Goal: Information Seeking & Learning: Learn about a topic

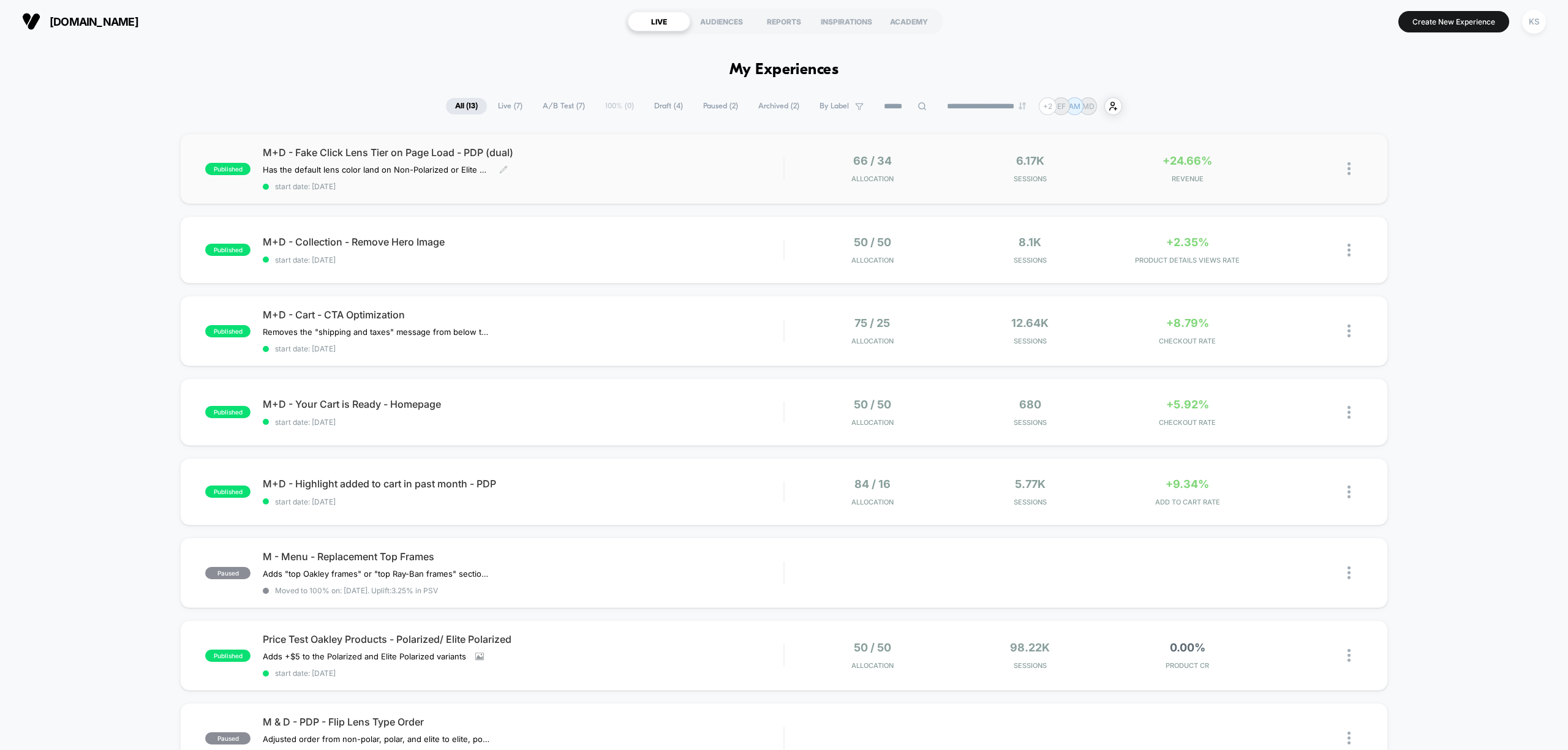
click at [631, 167] on div "M+D - Fake Click Lens Tier on Page Load - PDP (dual) Has the default lens color…" at bounding box center [523, 169] width 521 height 45
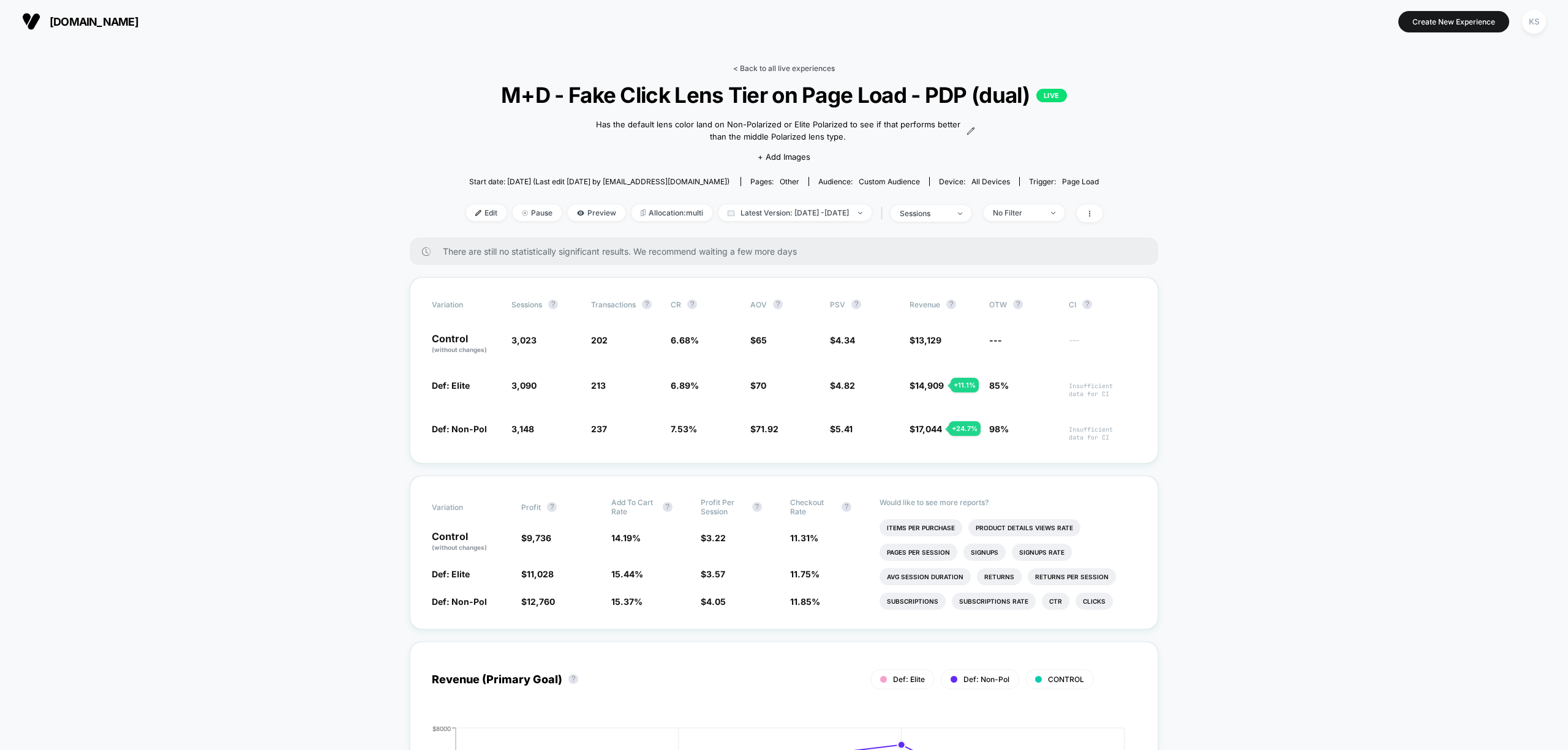
click at [746, 65] on link "< Back to all live experiences" at bounding box center [784, 68] width 102 height 9
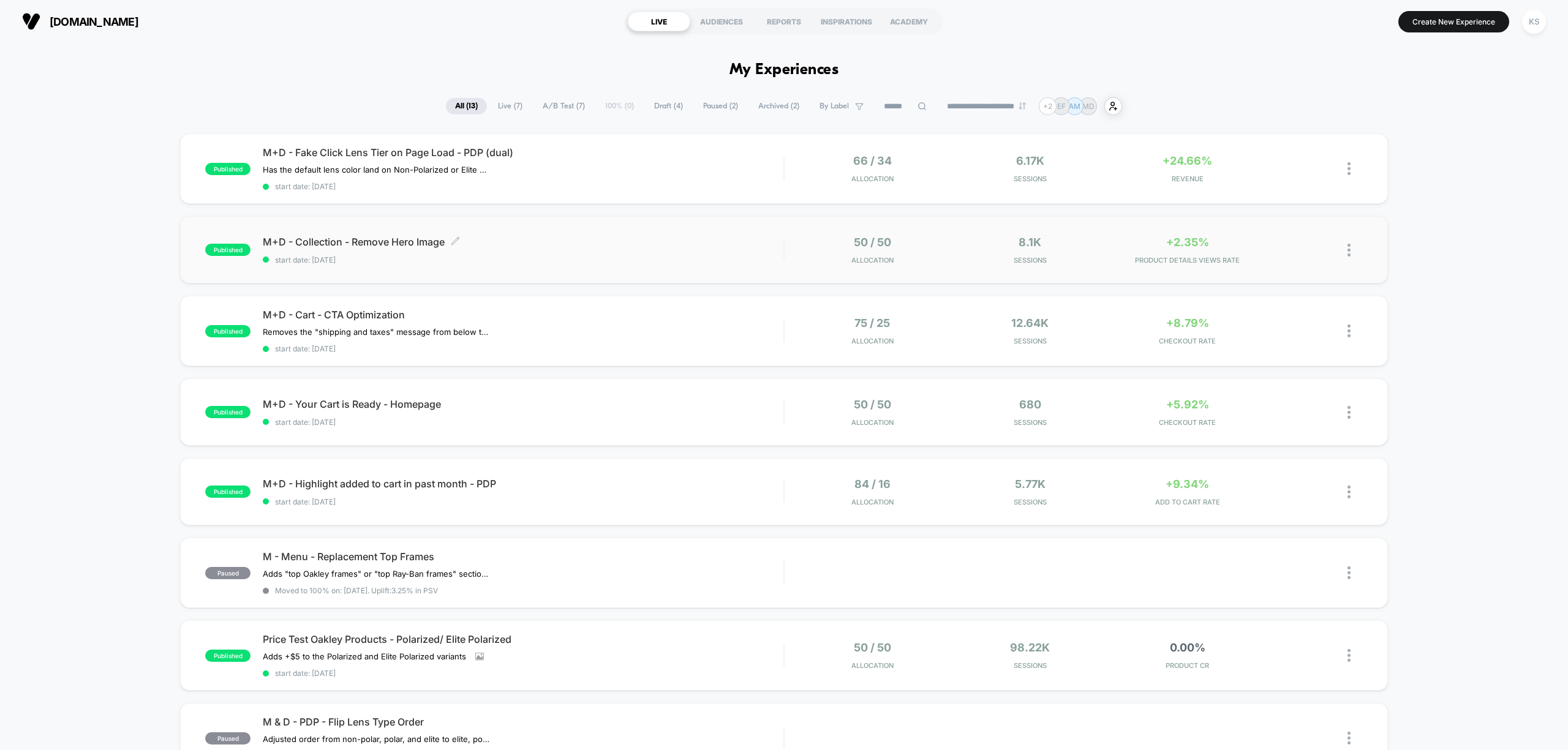
click at [522, 250] on div "M+D - Collection - Remove Hero Image Click to edit experience details Click to …" at bounding box center [523, 250] width 521 height 28
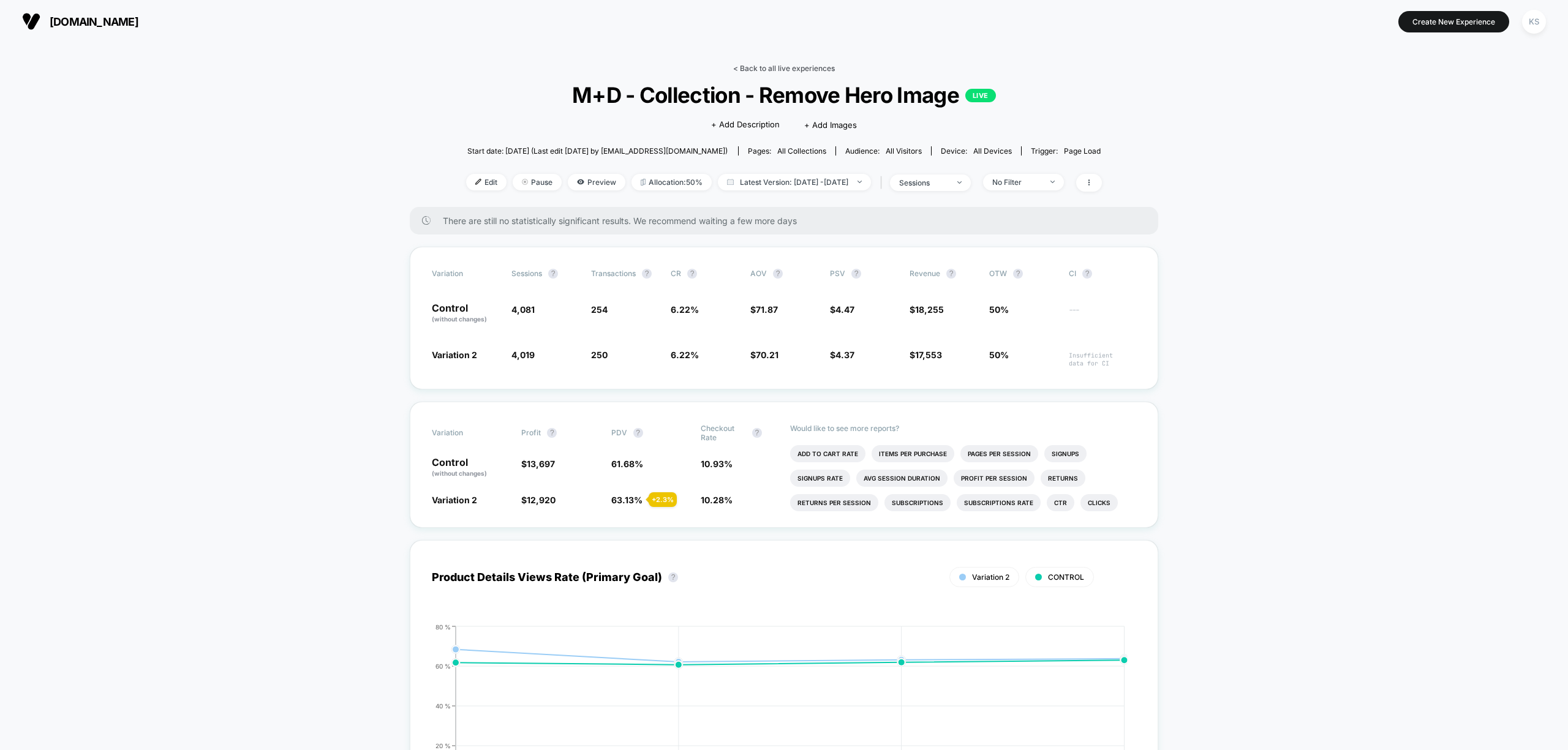
click at [754, 69] on link "< Back to all live experiences" at bounding box center [784, 68] width 102 height 9
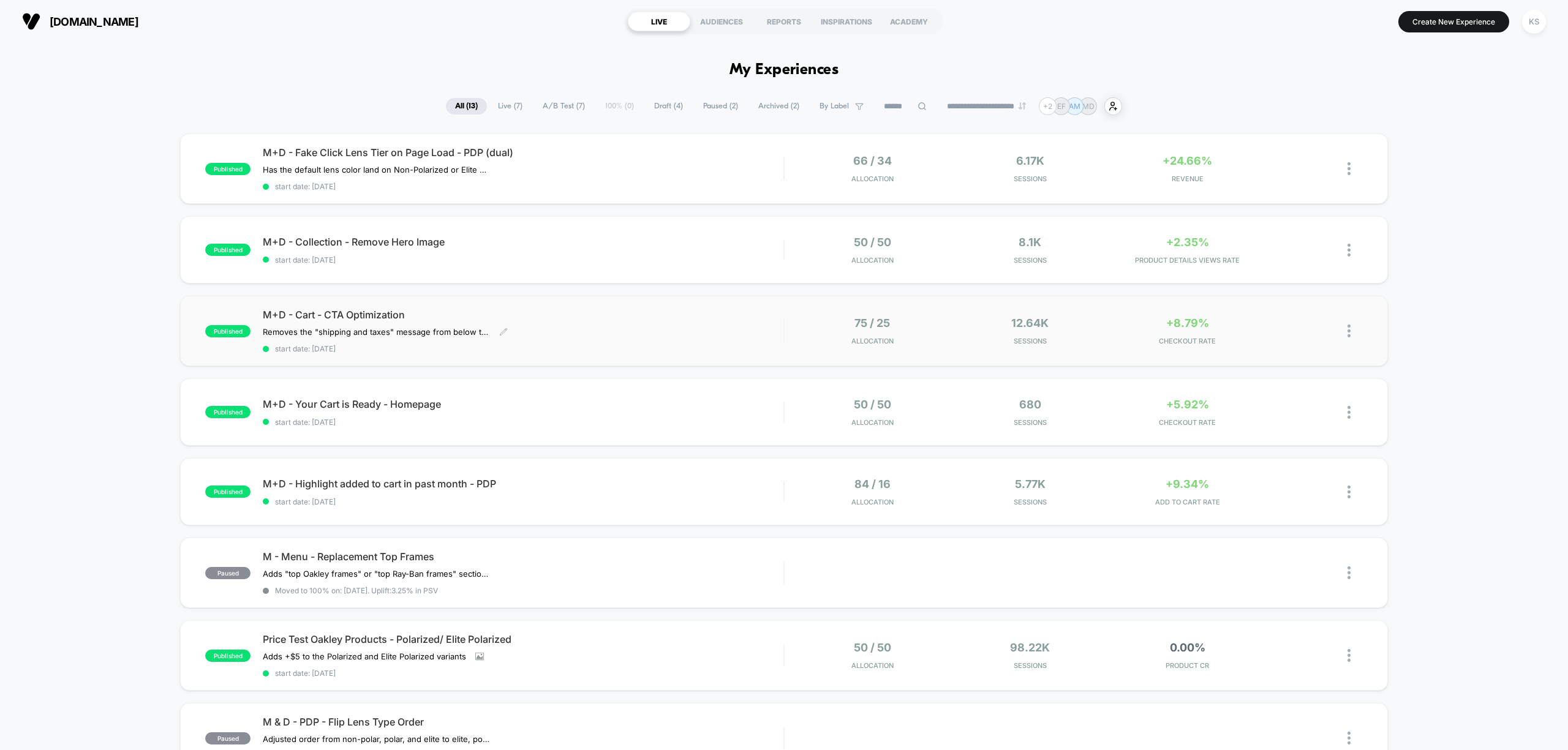
click at [591, 308] on span "M+D - Cart - CTA Optimization" at bounding box center [523, 314] width 521 height 12
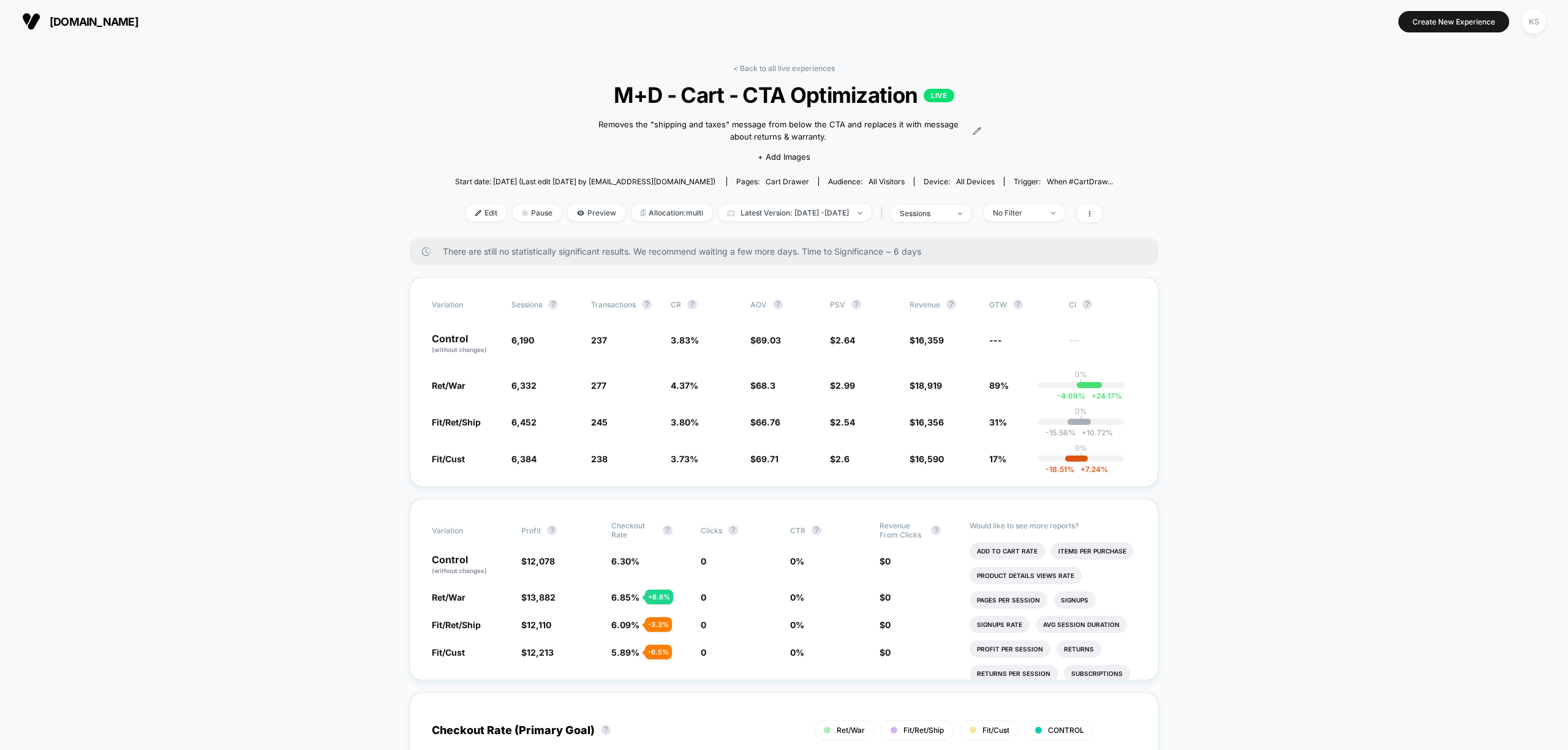
click at [743, 71] on link "< Back to all live experiences" at bounding box center [784, 68] width 102 height 9
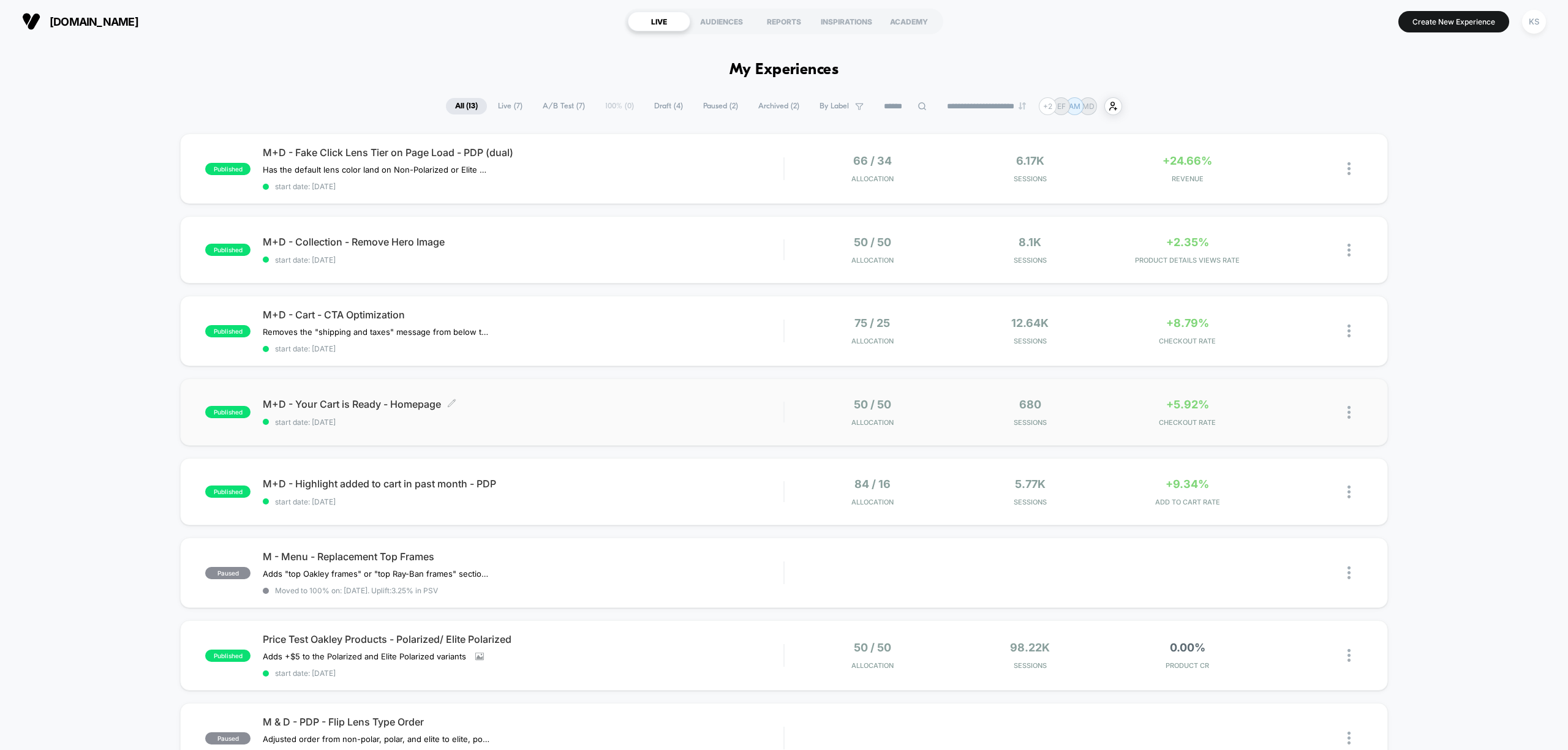
click at [537, 409] on div "M+D - Your Cart is Ready - Homepage Click to edit experience details Click to e…" at bounding box center [523, 412] width 521 height 28
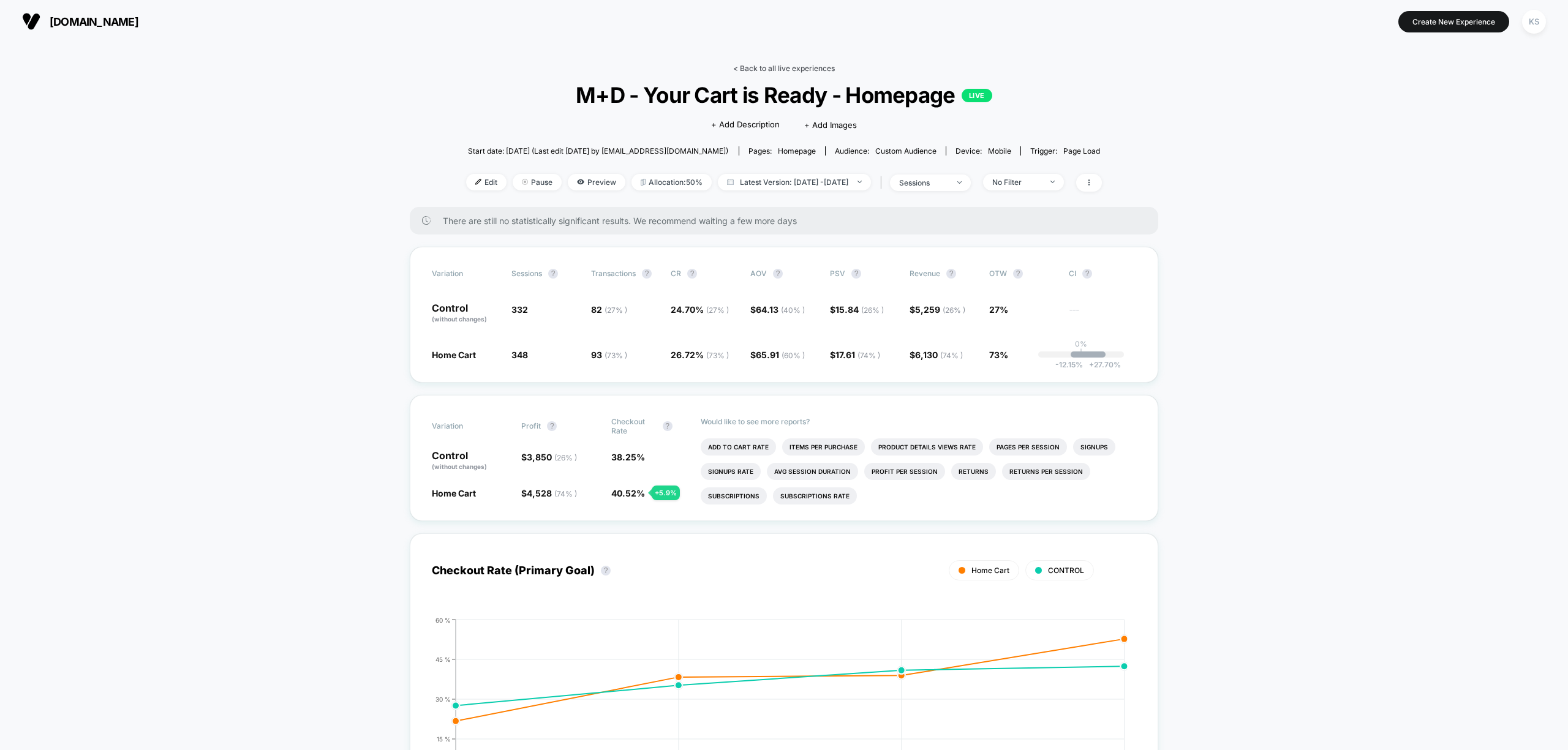
click at [757, 64] on link "< Back to all live experiences" at bounding box center [784, 68] width 102 height 9
